Goal: Transaction & Acquisition: Subscribe to service/newsletter

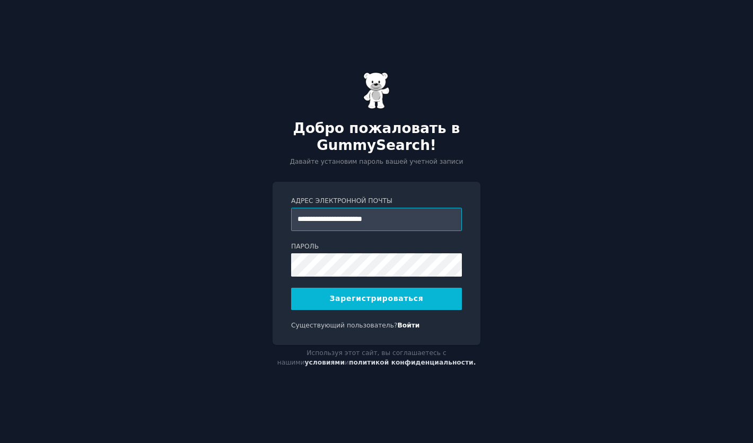
click at [449, 217] on input "**********" at bounding box center [376, 219] width 171 height 23
type input "**********"
click at [387, 306] on button "Зарегистрироваться" at bounding box center [376, 299] width 171 height 22
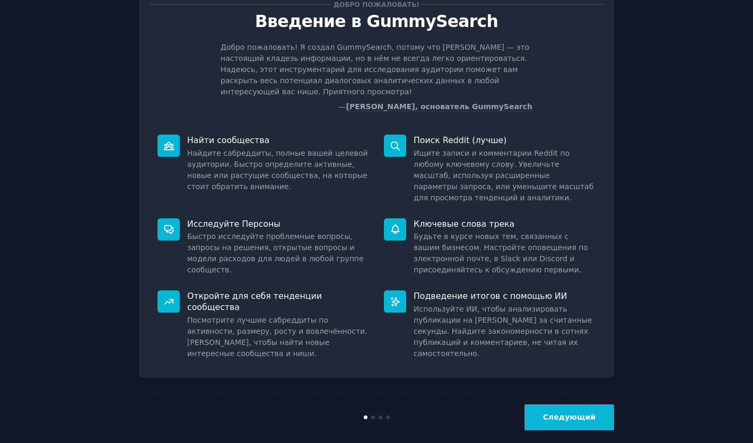
scroll to position [38, 0]
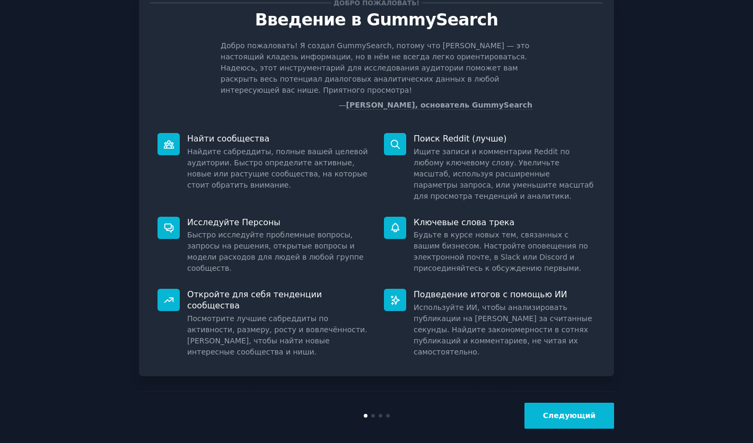
click at [561, 403] on button "Следующий" at bounding box center [570, 416] width 90 height 26
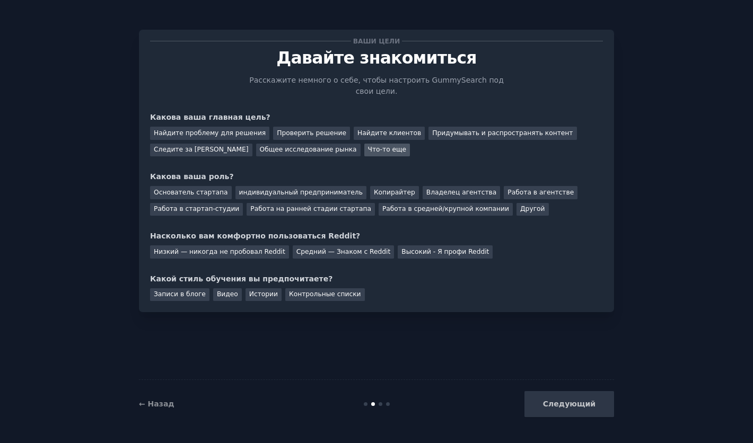
click at [368, 146] on font "Что-то еще" at bounding box center [387, 149] width 39 height 7
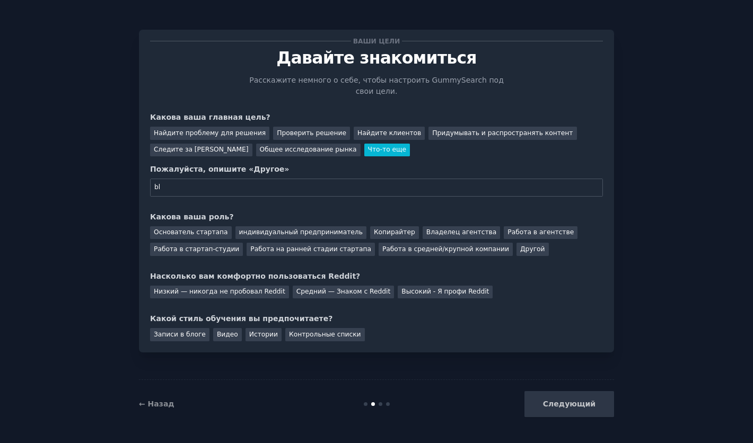
type input "b"
click at [170, 186] on input "идеи для it-стартапа" at bounding box center [376, 188] width 453 height 18
click at [260, 182] on input "идей для it-стартапа" at bounding box center [376, 188] width 453 height 18
click at [250, 196] on input "идей для it-стартапа" at bounding box center [376, 188] width 453 height 18
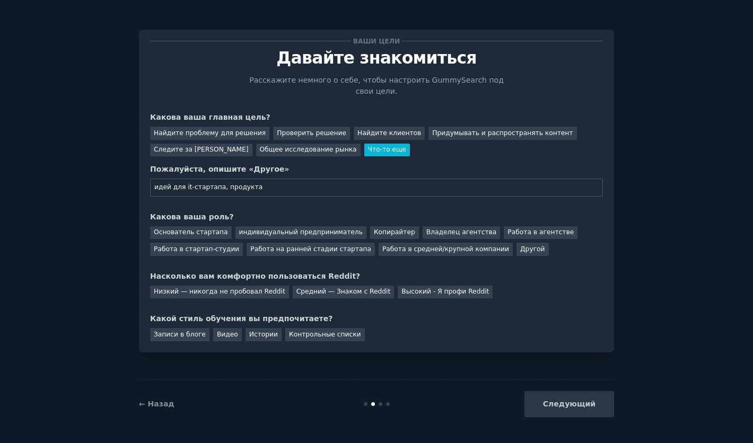
drag, startPoint x: 154, startPoint y: 190, endPoint x: 205, endPoint y: 187, distance: 50.5
click at [188, 187] on input "идей для it-стартапа, продукта" at bounding box center [376, 188] width 453 height 18
drag, startPoint x: 275, startPoint y: 194, endPoint x: 152, endPoint y: 195, distance: 123.6
click at [152, 195] on input "идей для it-стартапа, продукта" at bounding box center [376, 188] width 453 height 18
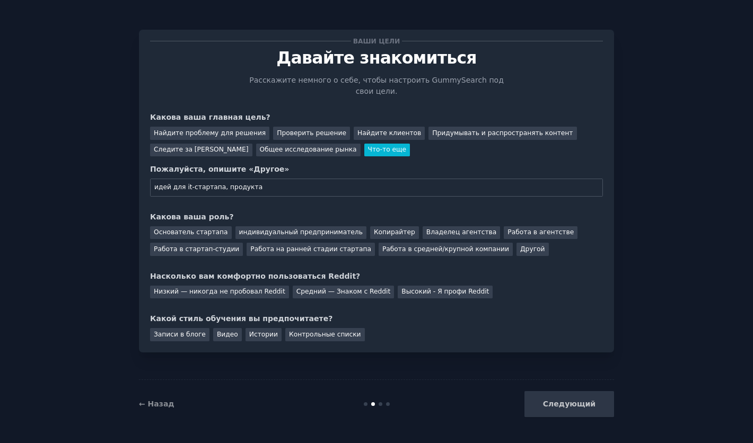
drag, startPoint x: 155, startPoint y: 191, endPoint x: 273, endPoint y: 185, distance: 118.4
click at [275, 186] on input "идей для it-стартапа, продукта" at bounding box center [376, 188] width 453 height 18
click at [273, 185] on input "идей для it-стартапа, продукта" at bounding box center [376, 188] width 453 height 18
type input "идей для it-стартапа, продукта"
click at [309, 248] on font "Работа на ранней стадии стартапа" at bounding box center [310, 249] width 121 height 7
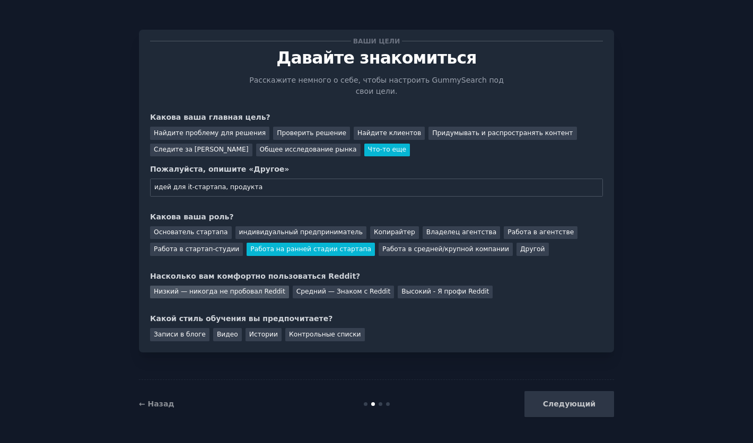
click at [197, 295] on font "Низкий — никогда не пробовал Reddit" at bounding box center [220, 291] width 132 height 7
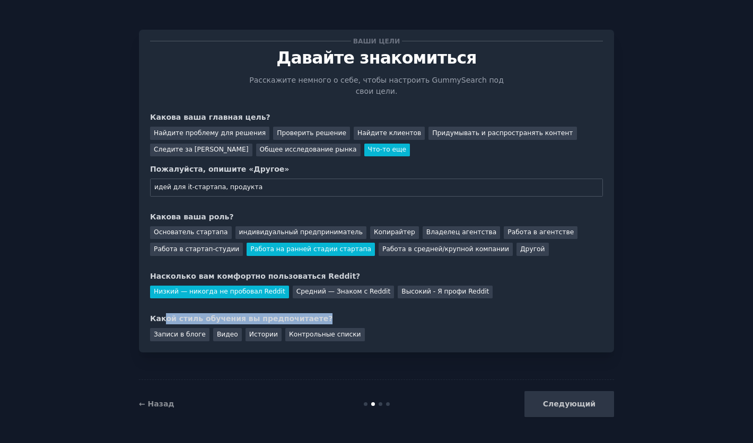
drag, startPoint x: 165, startPoint y: 318, endPoint x: 334, endPoint y: 318, distance: 169.2
click at [335, 318] on div "Какой стиль обучения вы предпочитаете?" at bounding box center [376, 318] width 453 height 11
click at [334, 318] on div "Какой стиль обучения вы предпочитаете?" at bounding box center [376, 318] width 453 height 11
click at [285, 338] on div "Контрольные списки" at bounding box center [325, 334] width 80 height 13
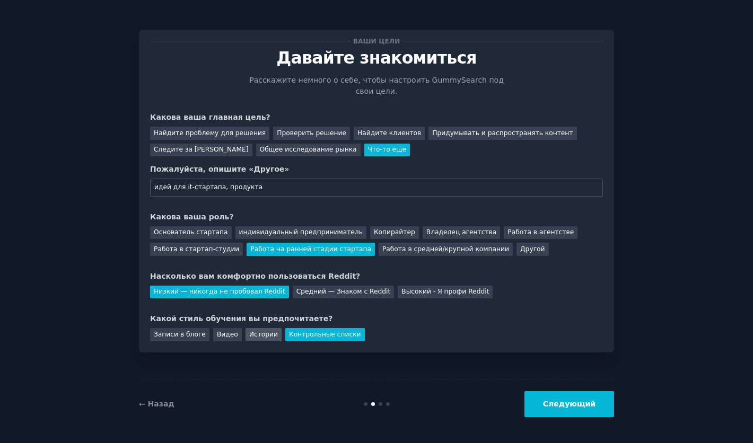
click at [261, 338] on font "Истории" at bounding box center [263, 334] width 29 height 7
click at [226, 338] on font "Видео" at bounding box center [227, 334] width 21 height 7
click at [200, 338] on font "Записи в блоге" at bounding box center [180, 334] width 52 height 7
click at [250, 336] on font "Истории" at bounding box center [263, 334] width 29 height 7
click at [216, 317] on font "Какой стиль обучения вы предпочитаете?" at bounding box center [241, 318] width 182 height 8
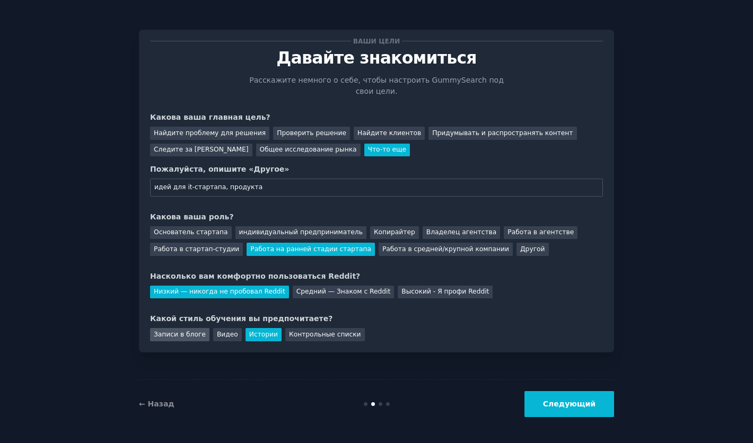
click at [180, 335] on font "Записи в блоге" at bounding box center [180, 334] width 52 height 7
click at [225, 333] on font "Видео" at bounding box center [227, 334] width 21 height 7
click at [256, 334] on font "Истории" at bounding box center [263, 334] width 29 height 7
click at [320, 334] on font "Контрольные списки" at bounding box center [325, 334] width 72 height 7
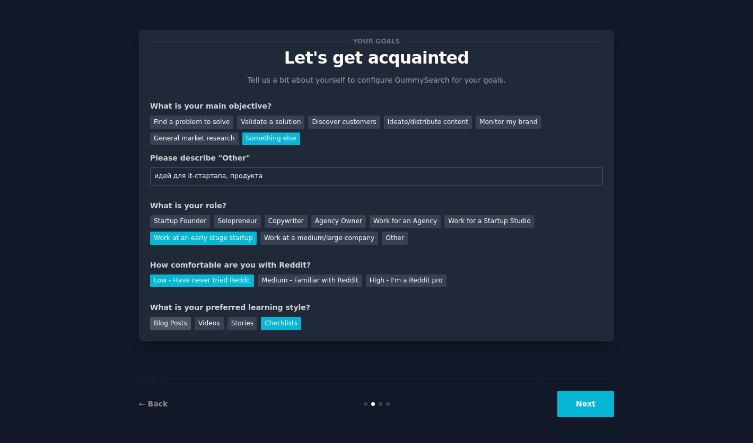
click at [182, 320] on div "Blog Posts" at bounding box center [170, 323] width 41 height 13
click at [264, 322] on div "Checklists" at bounding box center [281, 323] width 40 height 13
click at [601, 406] on button "Next" at bounding box center [585, 404] width 57 height 26
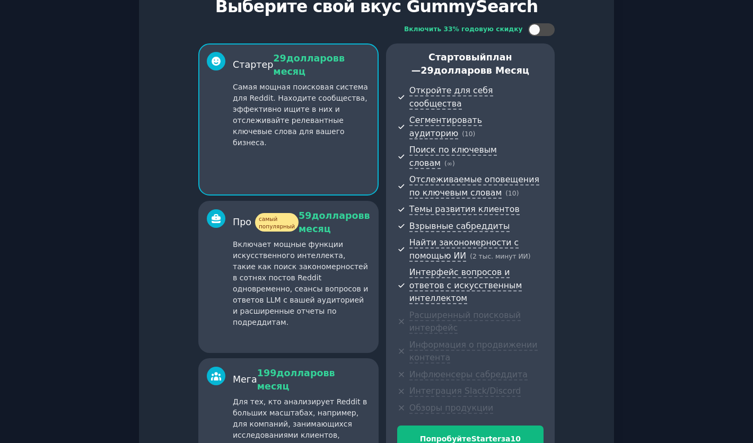
scroll to position [53, 0]
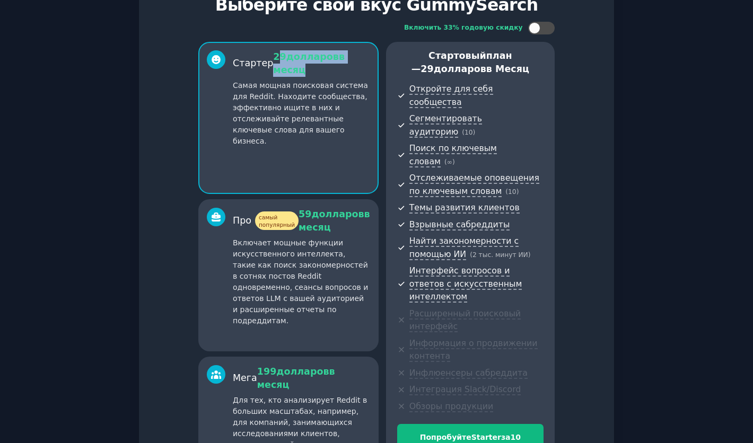
drag, startPoint x: 275, startPoint y: 55, endPoint x: 326, endPoint y: 72, distance: 53.7
click at [326, 72] on div "29 долларов в месяц" at bounding box center [321, 63] width 97 height 26
click at [442, 56] on font "Стартовый" at bounding box center [458, 55] width 58 height 11
click at [412, 71] on p "Стартовый план — 29 долларов в месяц" at bounding box center [470, 62] width 146 height 26
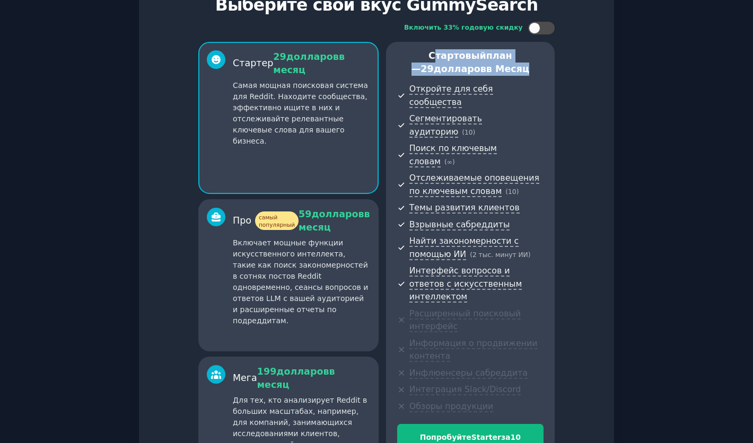
drag, startPoint x: 398, startPoint y: 56, endPoint x: 505, endPoint y: 68, distance: 107.8
click at [505, 68] on p "Стартовый план — 29 долларов в месяц" at bounding box center [470, 62] width 146 height 26
drag, startPoint x: 505, startPoint y: 68, endPoint x: 405, endPoint y: 59, distance: 101.2
click at [405, 59] on p "Стартовый план — 29 долларов в месяц" at bounding box center [470, 62] width 146 height 26
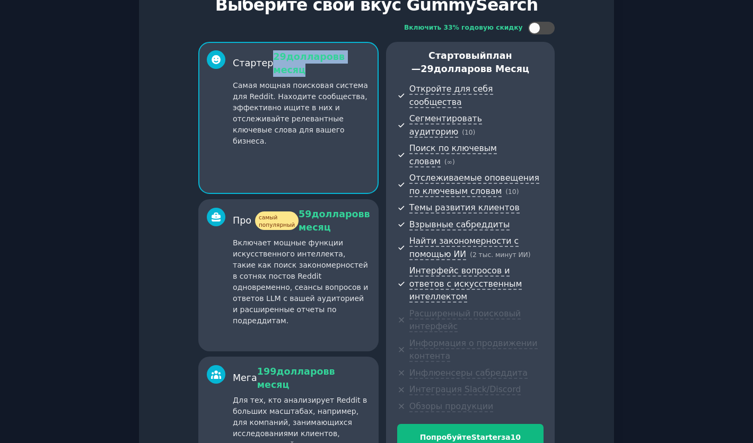
drag, startPoint x: 270, startPoint y: 59, endPoint x: 316, endPoint y: 67, distance: 46.3
click at [316, 67] on div "29 долларов в месяц" at bounding box center [321, 63] width 97 height 26
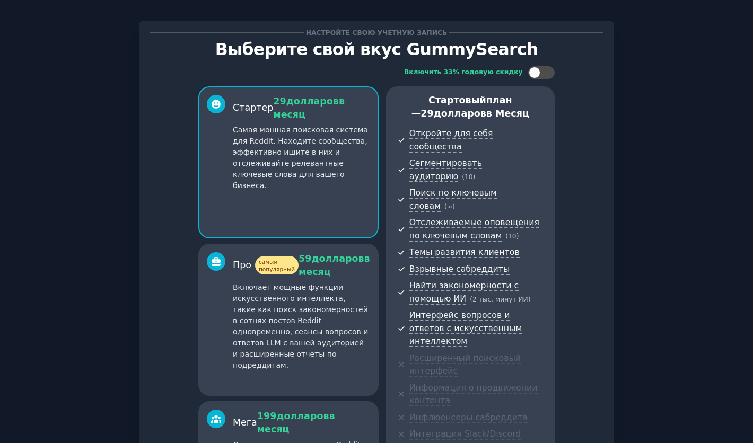
scroll to position [0, 0]
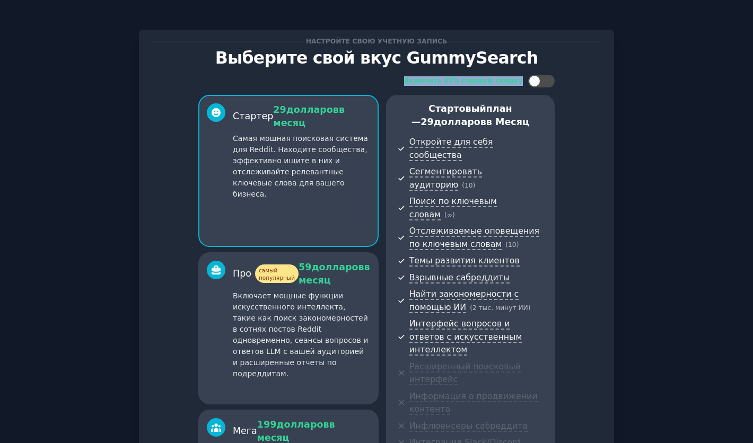
drag, startPoint x: 413, startPoint y: 81, endPoint x: 570, endPoint y: 77, distance: 156.5
click at [573, 77] on div "Включить 33% годовую скидку Стартер 29 долларов в месяц Самая мощная поисковая …" at bounding box center [376, 318] width 453 height 502
click at [570, 77] on div "Включить 33% годовую скидку Стартер 29 долларов в месяц Самая мощная поисковая …" at bounding box center [376, 318] width 453 height 502
click at [534, 81] on div at bounding box center [535, 81] width 12 height 12
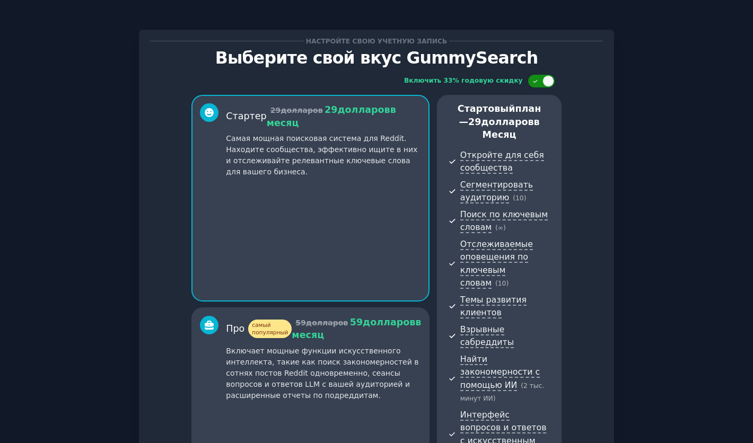
click at [537, 81] on div at bounding box center [535, 80] width 7 height 5
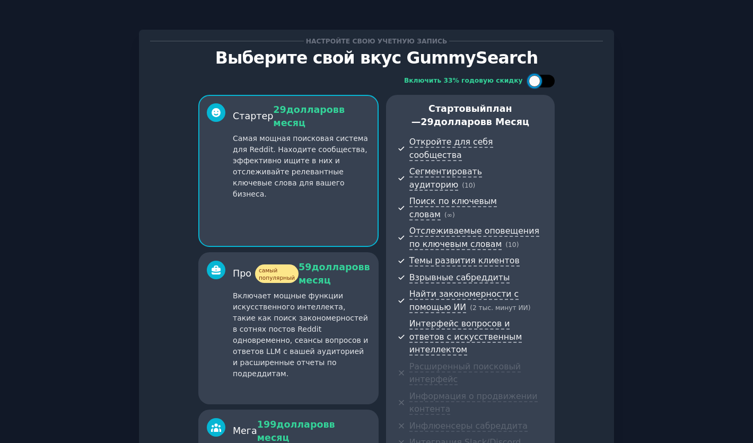
click at [537, 81] on div at bounding box center [535, 81] width 12 height 12
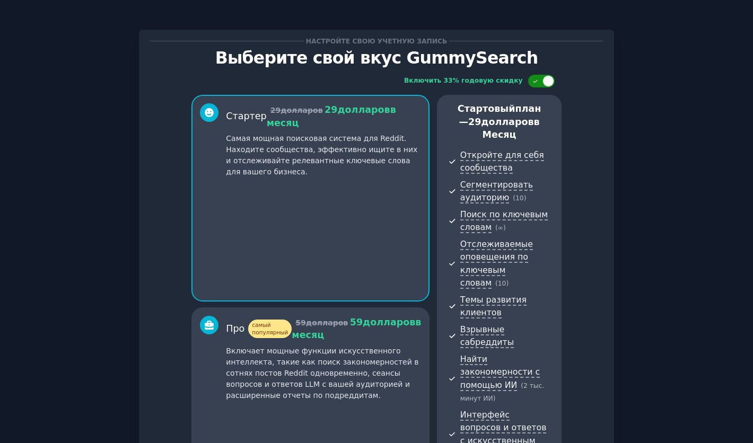
click at [537, 81] on div at bounding box center [535, 80] width 7 height 5
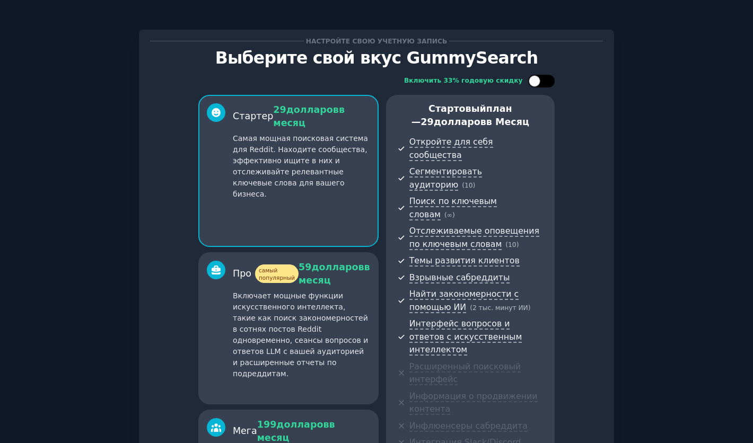
click at [537, 81] on div at bounding box center [535, 81] width 12 height 12
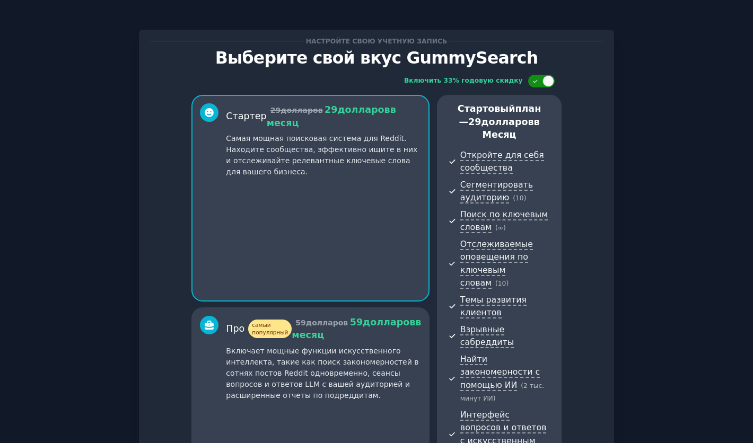
click at [537, 81] on div at bounding box center [535, 80] width 7 height 5
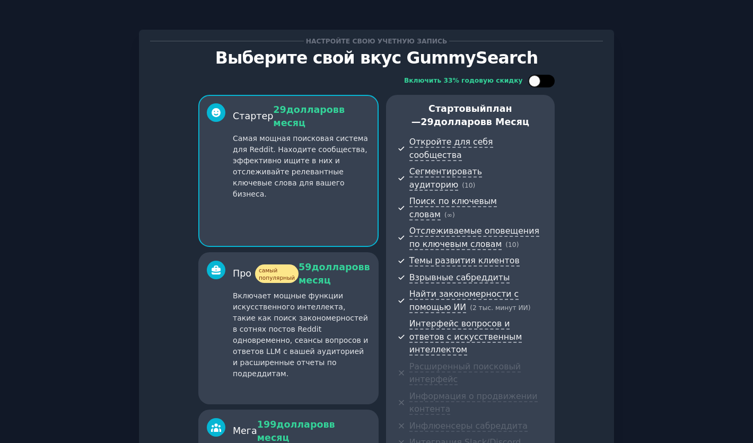
click at [537, 81] on div at bounding box center [535, 81] width 12 height 12
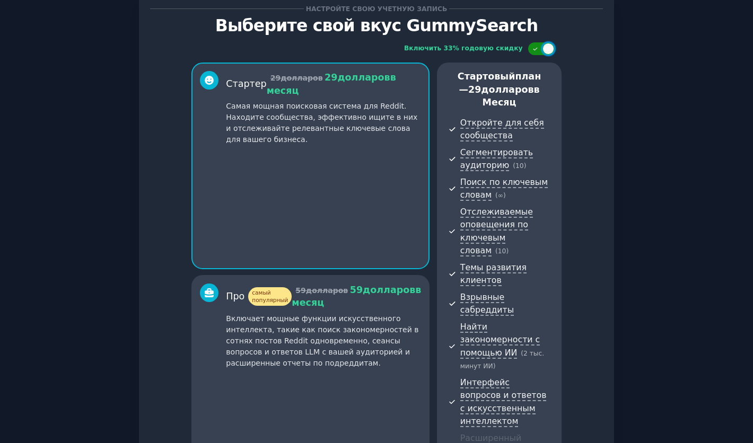
scroll to position [16, 0]
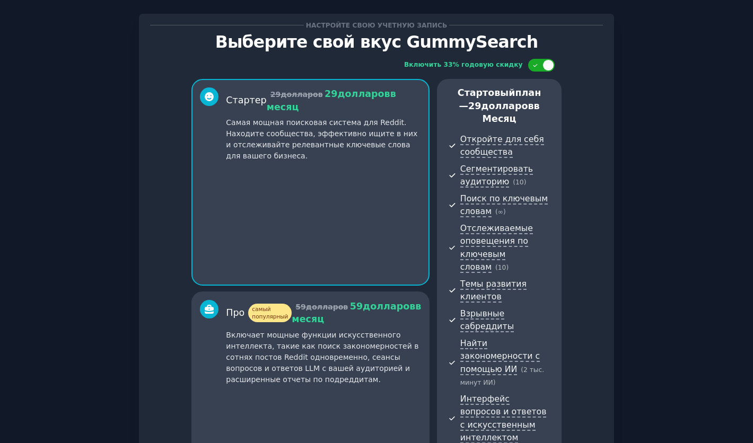
click at [539, 58] on div "Включить 33% годовую скидку Стартер 29 долларов 29 долларов в месяц Самая мощна…" at bounding box center [376, 384] width 453 height 667
click at [540, 63] on div at bounding box center [541, 65] width 27 height 13
checkbox input "false"
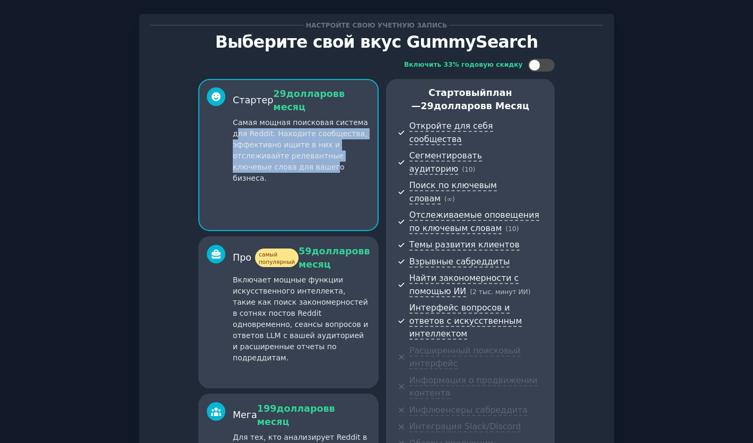
drag, startPoint x: 234, startPoint y: 136, endPoint x: 330, endPoint y: 172, distance: 101.9
click at [330, 172] on p "Самая мощная поисковая система для Reddit. Находите сообщества, эффективно ищит…" at bounding box center [301, 150] width 137 height 67
drag, startPoint x: 328, startPoint y: 177, endPoint x: 233, endPoint y: 116, distance: 112.7
click at [233, 116] on div "Стартер 29 долларов в месяц Самая мощная поисковая система для Reddit. Находите…" at bounding box center [301, 136] width 137 height 97
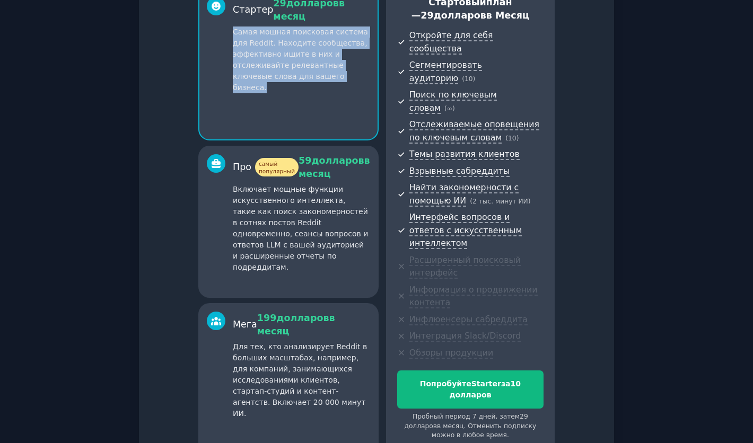
scroll to position [156, 0]
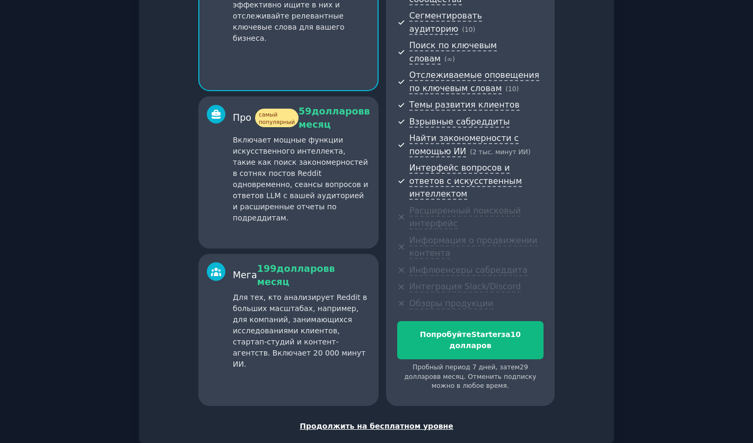
click at [398, 422] on font "Продолжить на бесплатном уровне" at bounding box center [377, 426] width 154 height 8
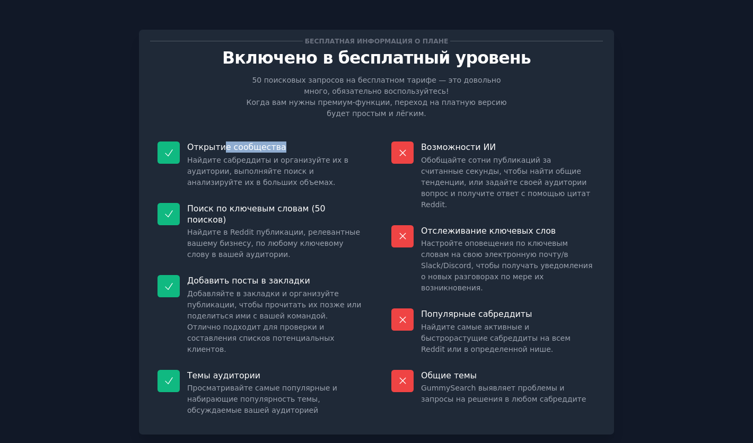
drag, startPoint x: 221, startPoint y: 142, endPoint x: 296, endPoint y: 144, distance: 75.3
click at [296, 144] on p "Открытие сообщества" at bounding box center [274, 147] width 174 height 11
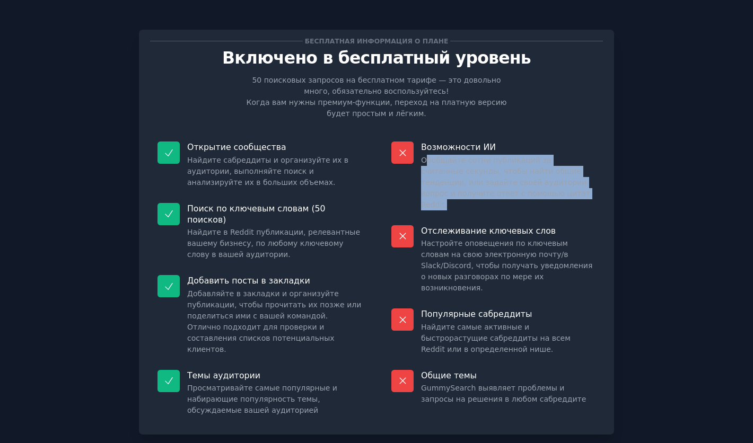
drag, startPoint x: 423, startPoint y: 161, endPoint x: 580, endPoint y: 196, distance: 160.7
click at [580, 196] on dd "Обобщайте сотни публикаций за считанные секунды, чтобы найти общие тенденции, и…" at bounding box center [508, 183] width 174 height 56
click at [570, 196] on dd "Обобщайте сотни публикаций за считанные секунды, чтобы найти общие тенденции, и…" at bounding box center [508, 183] width 174 height 56
drag, startPoint x: 570, startPoint y: 196, endPoint x: 447, endPoint y: 163, distance: 127.7
click at [447, 163] on dd "Обобщайте сотни публикаций за считанные секунды, чтобы найти общие тенденции, и…" at bounding box center [508, 183] width 174 height 56
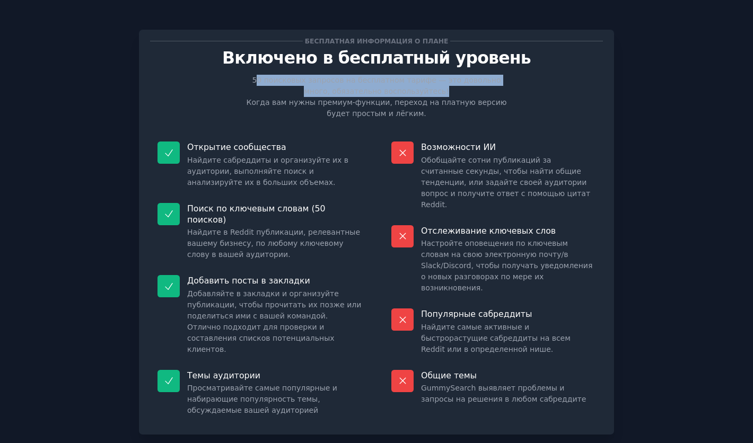
drag, startPoint x: 252, startPoint y: 81, endPoint x: 465, endPoint y: 86, distance: 212.7
click at [465, 86] on p "50 поисковых запросов на бесплатном тарифе — это довольно много, обязательно во…" at bounding box center [376, 97] width 267 height 45
drag, startPoint x: 465, startPoint y: 86, endPoint x: 249, endPoint y: 84, distance: 215.3
click at [250, 84] on p "50 поисковых запросов на бесплатном тарифе — это довольно много, обязательно во…" at bounding box center [376, 97] width 267 height 45
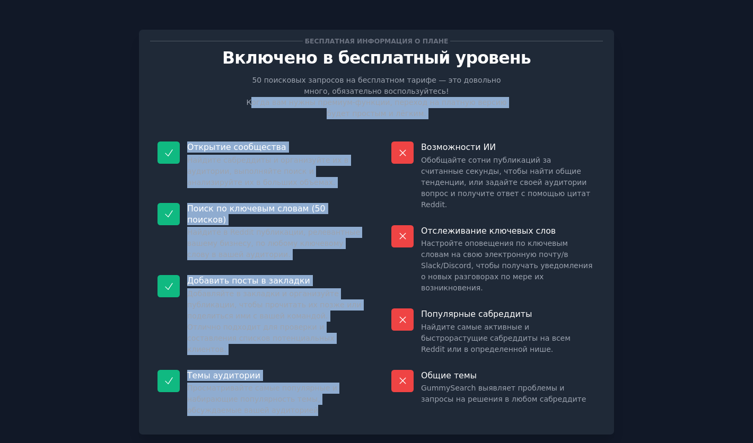
drag, startPoint x: 251, startPoint y: 103, endPoint x: 478, endPoint y: 123, distance: 227.3
click at [478, 123] on div "Бесплатная информация о плане Включено в бесплатный уровень 50 поисковых запрос…" at bounding box center [376, 232] width 453 height 383
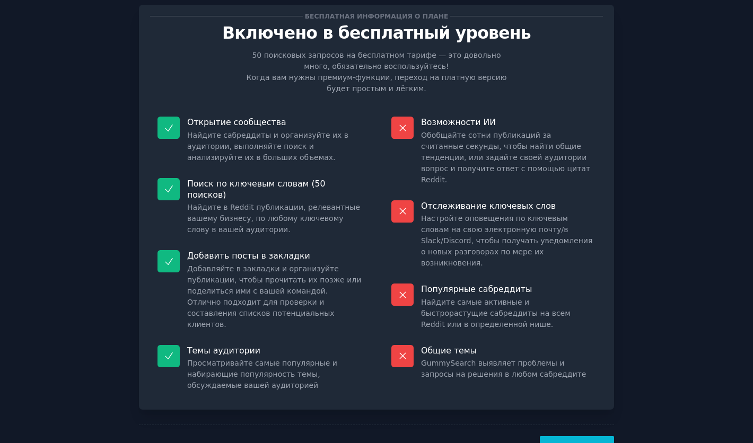
scroll to position [47, 0]
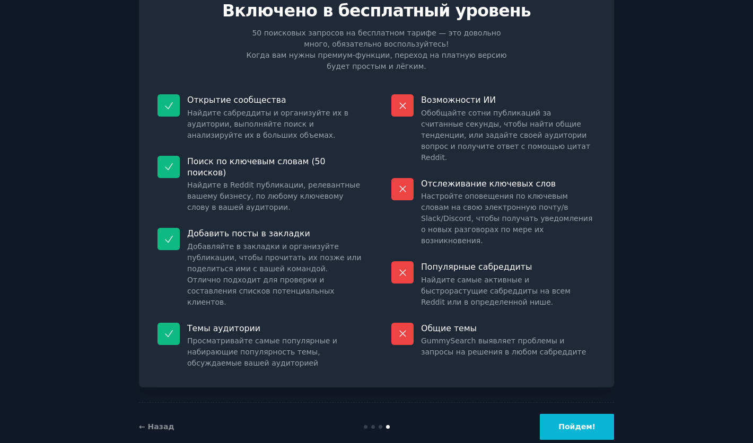
click at [175, 422] on div "← Назад" at bounding box center [218, 427] width 159 height 11
click at [167, 411] on div "← Назад Пойдем!" at bounding box center [376, 427] width 475 height 49
click at [158, 423] on font "← Назад" at bounding box center [157, 427] width 36 height 8
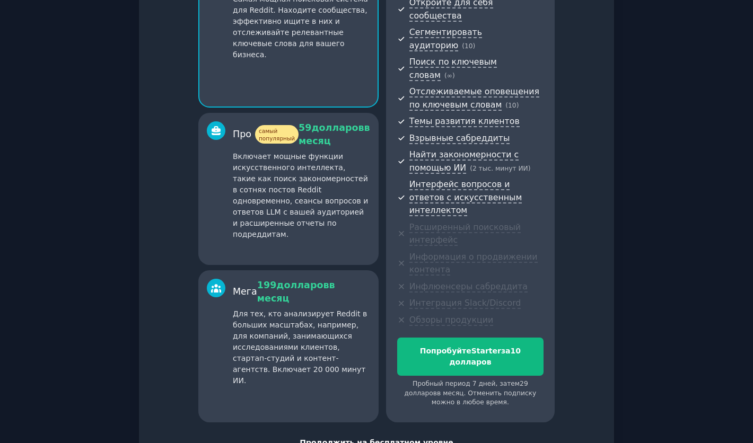
scroll to position [156, 0]
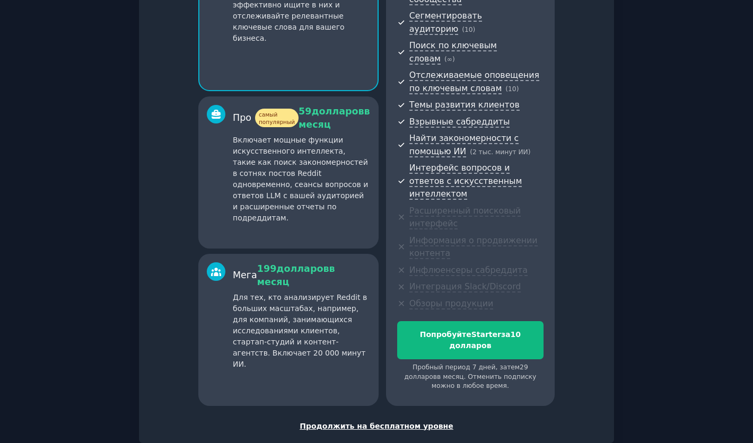
click at [410, 369] on div "Настройте свою учетную запись Выберите свой вкус GummySearch Включить 33% годов…" at bounding box center [376, 159] width 475 height 570
click at [415, 422] on font "Продолжить на бесплатном уровне" at bounding box center [377, 426] width 154 height 8
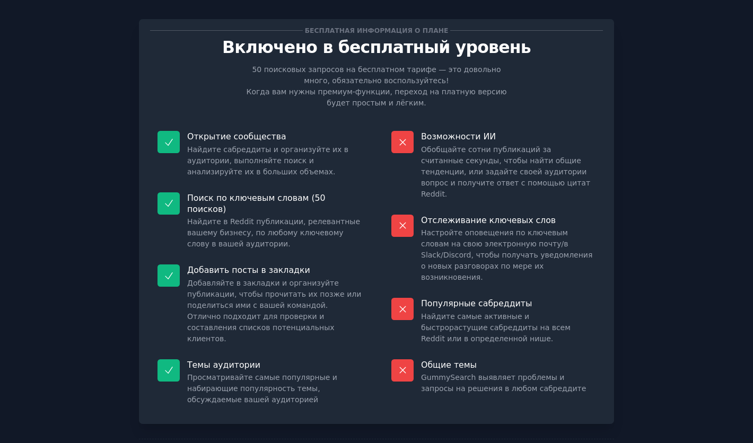
scroll to position [15, 0]
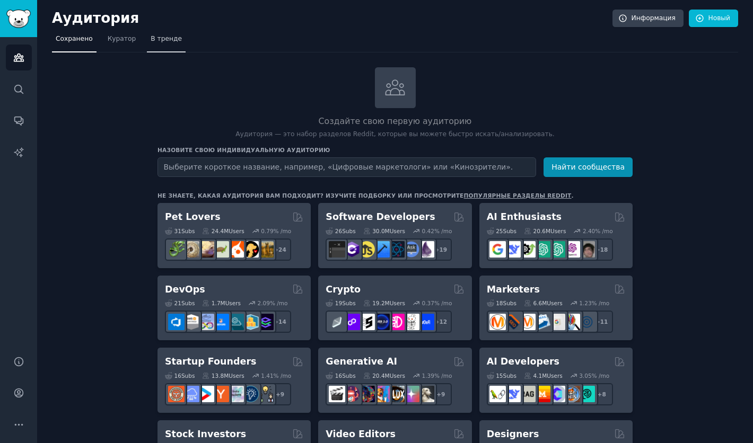
click at [168, 46] on link "В тренде" at bounding box center [166, 42] width 39 height 22
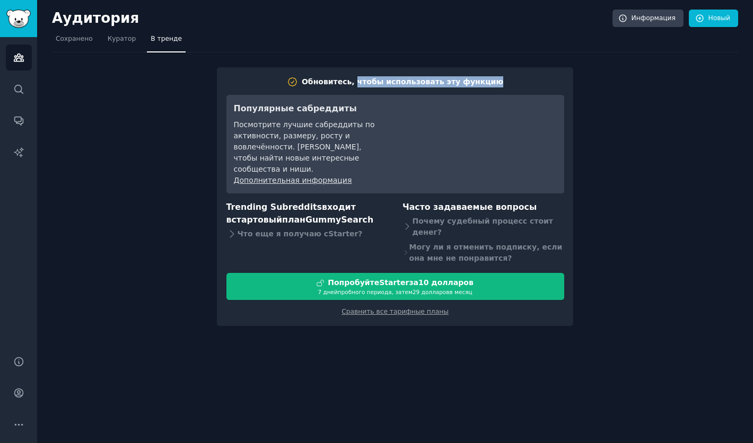
drag, startPoint x: 366, startPoint y: 83, endPoint x: 510, endPoint y: 85, distance: 143.7
click at [510, 85] on h2 "Обновитесь, чтобы использовать эту функцию" at bounding box center [395, 81] width 338 height 11
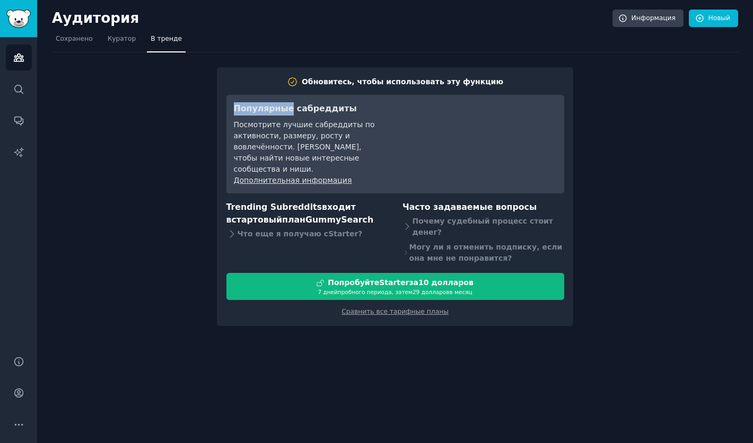
drag, startPoint x: 510, startPoint y: 85, endPoint x: 282, endPoint y: 89, distance: 228.6
click at [282, 89] on div "Обновитесь, чтобы использовать эту функцию Популярные сабреддиты Посмотрите луч…" at bounding box center [395, 196] width 338 height 241
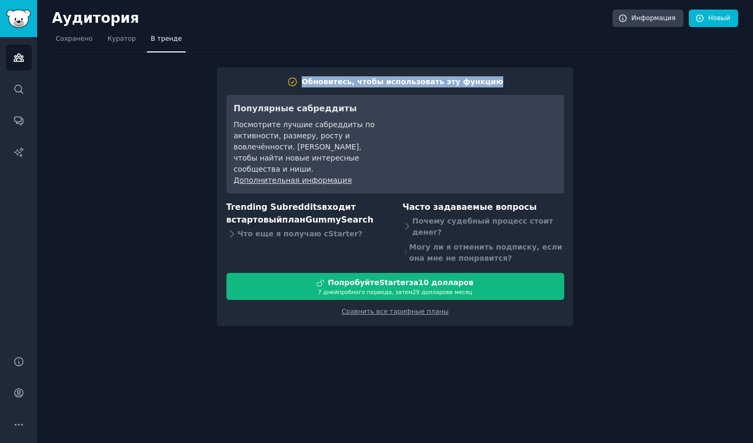
drag, startPoint x: 288, startPoint y: 76, endPoint x: 485, endPoint y: 88, distance: 197.1
click at [485, 88] on div "Обновитесь, чтобы использовать эту функцию Популярные сабреддиты Посмотрите луч…" at bounding box center [395, 196] width 356 height 259
click at [485, 88] on div "Обновитесь, чтобы использовать эту функцию Популярные сабреддиты Посмотрите луч…" at bounding box center [395, 196] width 338 height 241
drag, startPoint x: 485, startPoint y: 88, endPoint x: 368, endPoint y: 85, distance: 117.2
click at [368, 85] on div "Обновитесь, чтобы использовать эту функцию Популярные сабреддиты Посмотрите луч…" at bounding box center [395, 196] width 338 height 241
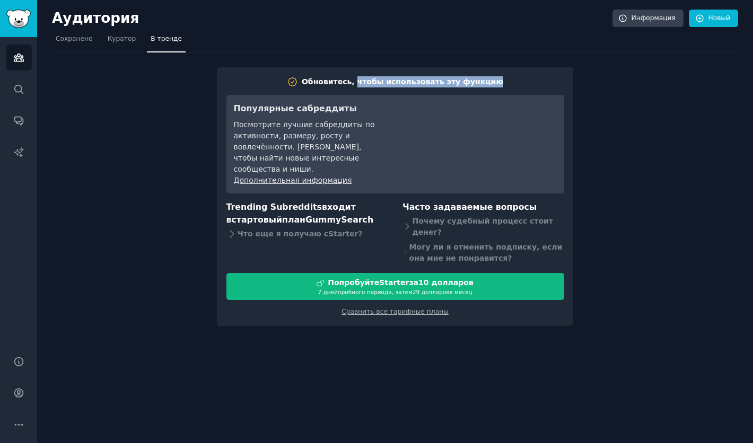
click at [368, 85] on font "Обновитесь, чтобы использовать эту функцию" at bounding box center [403, 81] width 202 height 8
click at [245, 239] on font "Что еще я получаю с" at bounding box center [283, 234] width 91 height 11
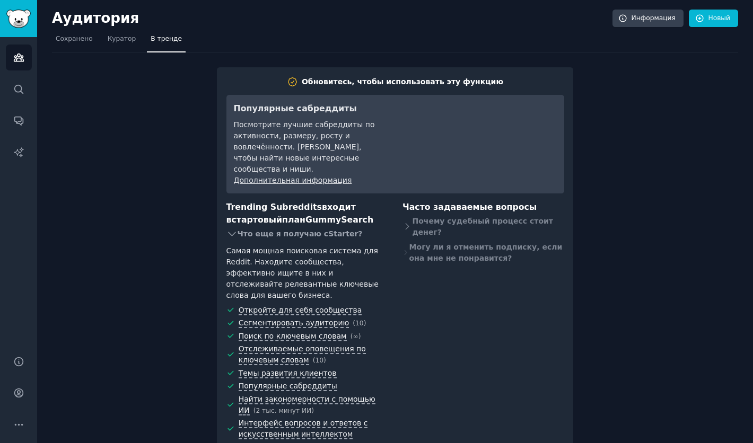
click at [248, 238] on font "Что еще я получаю с" at bounding box center [283, 234] width 91 height 8
